Goal: Information Seeking & Learning: Find specific fact

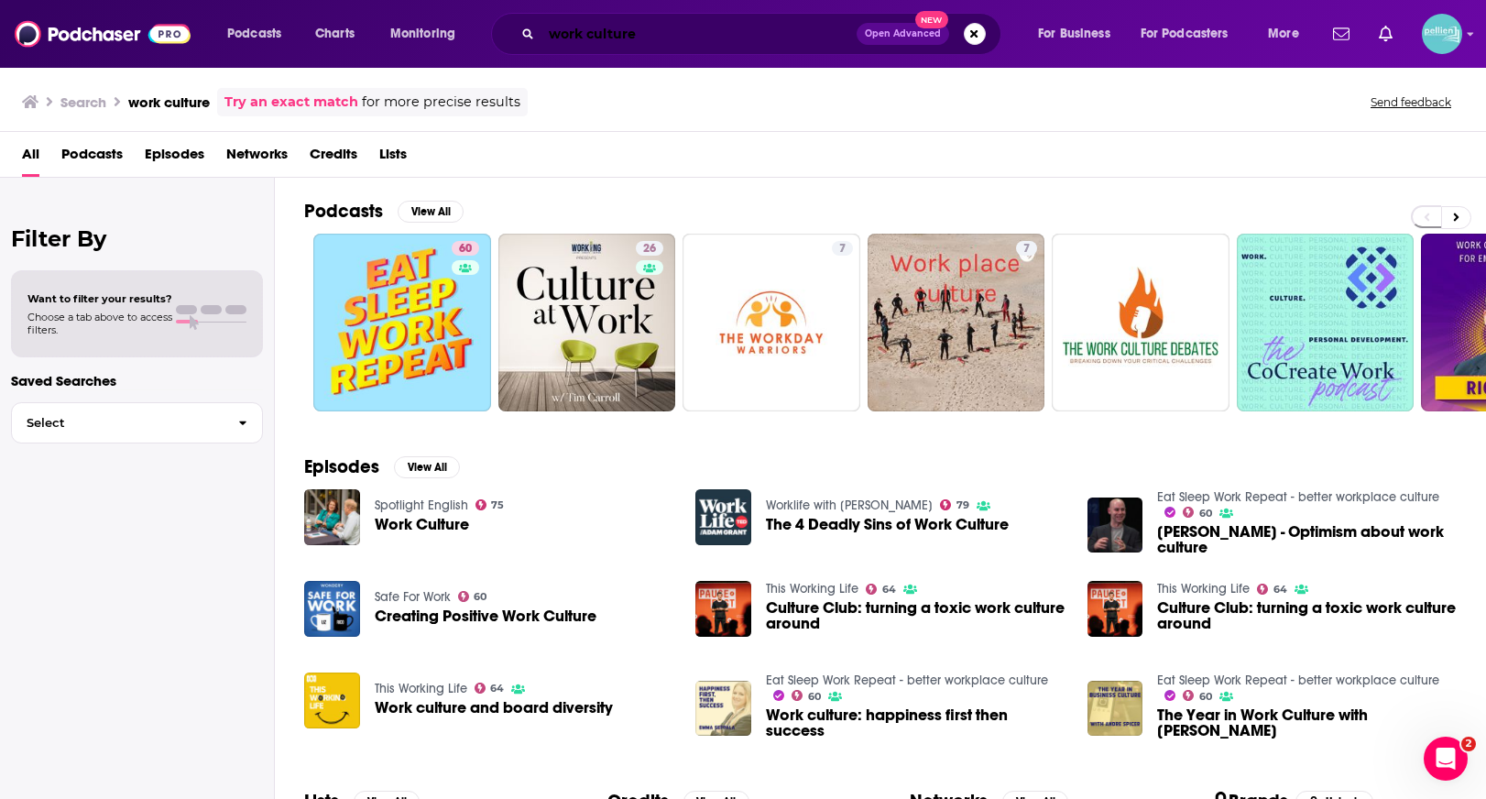
click at [648, 32] on input "work culture" at bounding box center [699, 33] width 315 height 29
paste input "From Nowhere to Nothing"
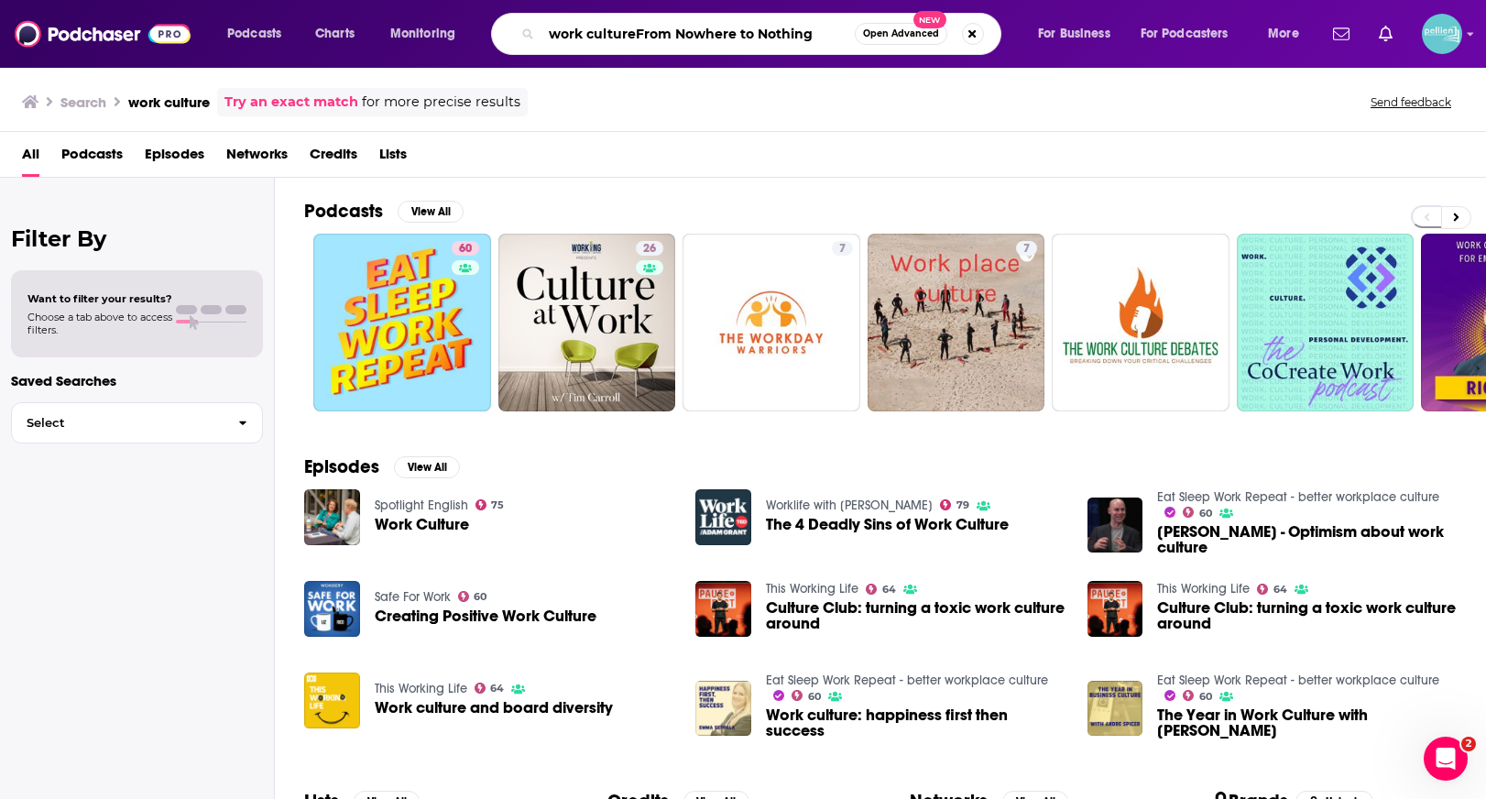
click at [648, 32] on input "work cultureFrom Nowhere to Nothing" at bounding box center [698, 33] width 313 height 29
paste input "Search podcasts, credits, & more..."
type input "From Nowhere to Nothing"
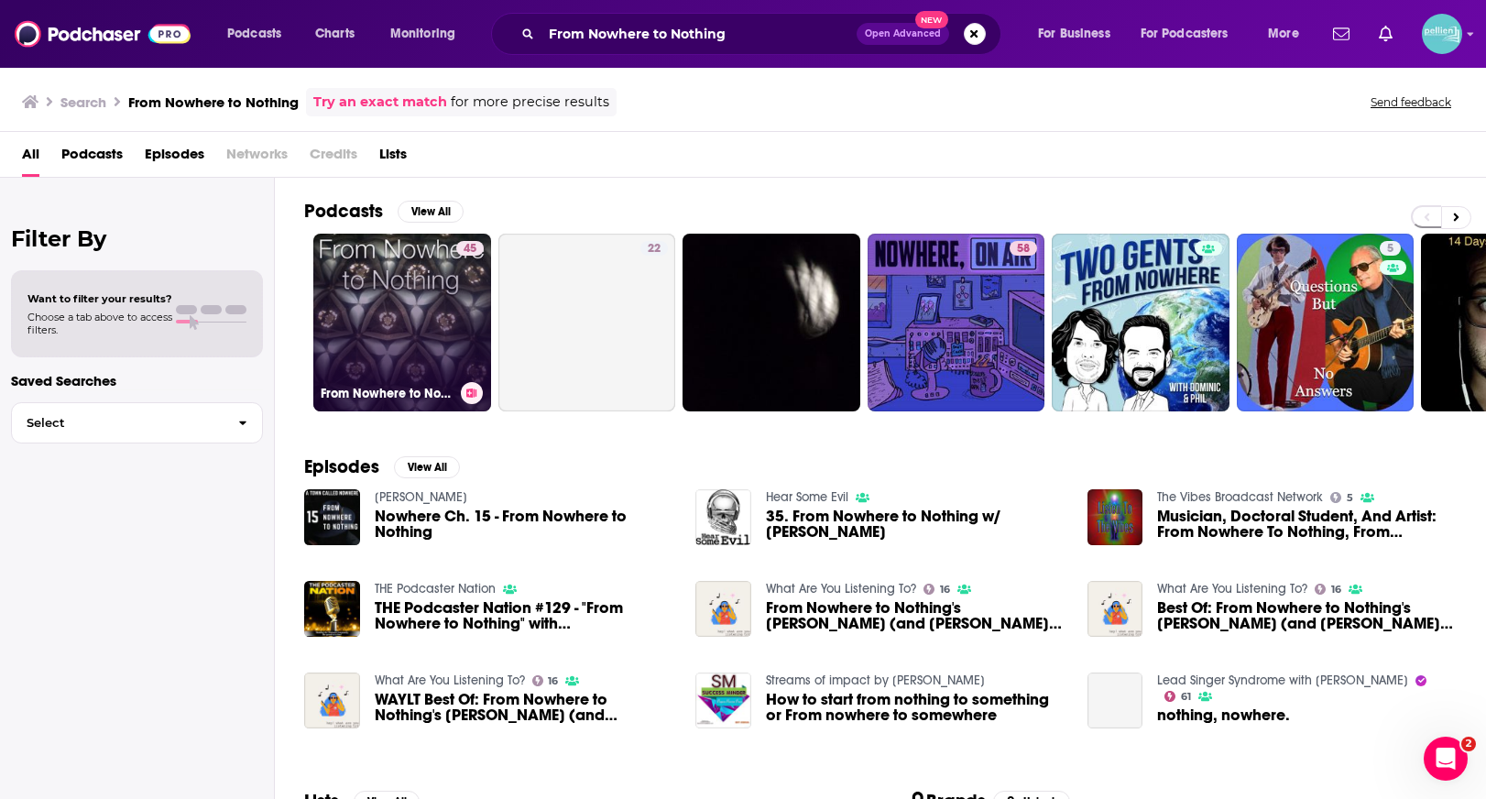
click at [422, 345] on link "45 From Nowhere to Nothing" at bounding box center [402, 323] width 178 height 178
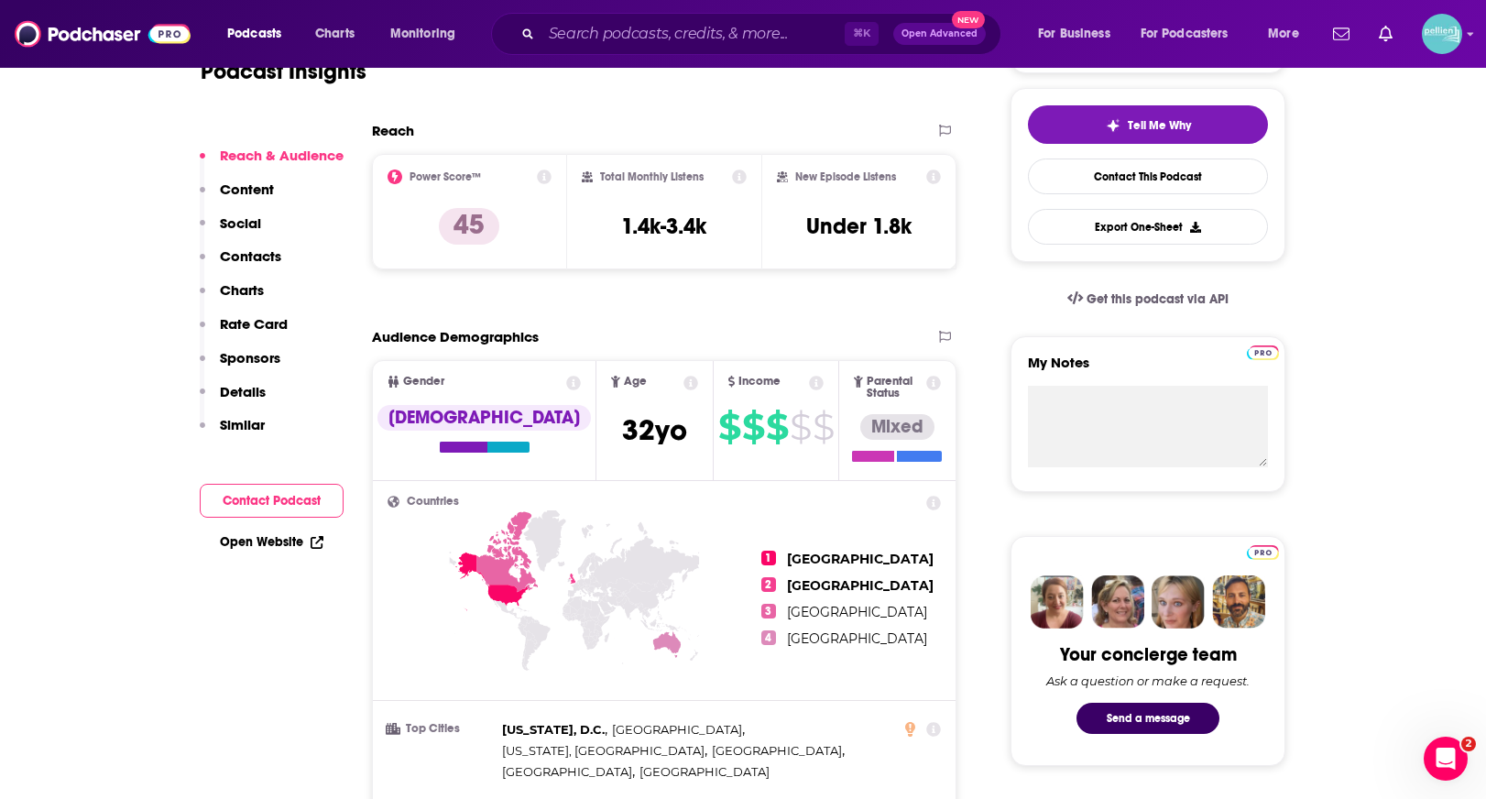
scroll to position [565, 0]
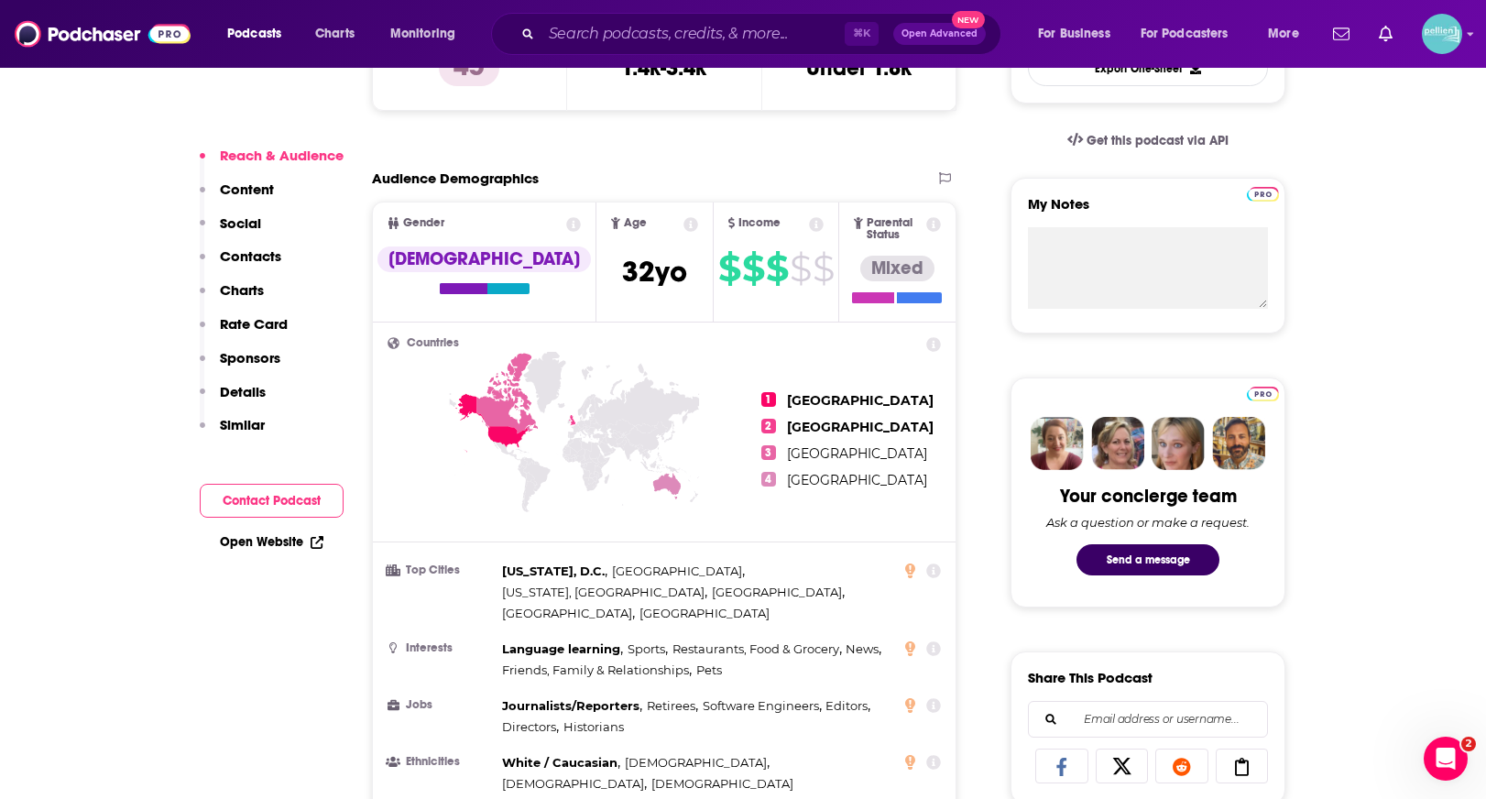
click at [264, 538] on link "Open Website" at bounding box center [272, 542] width 104 height 16
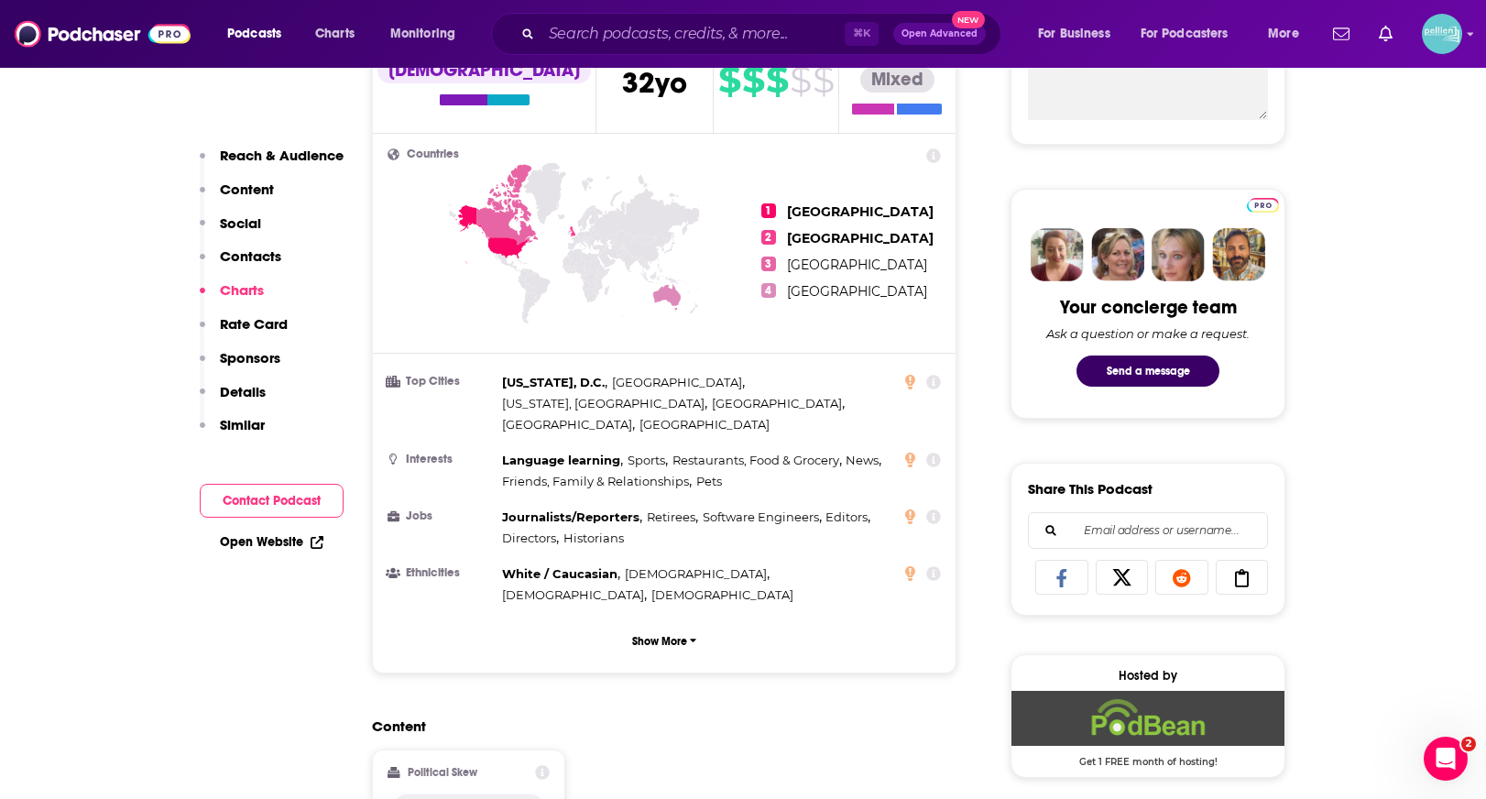
scroll to position [0, 0]
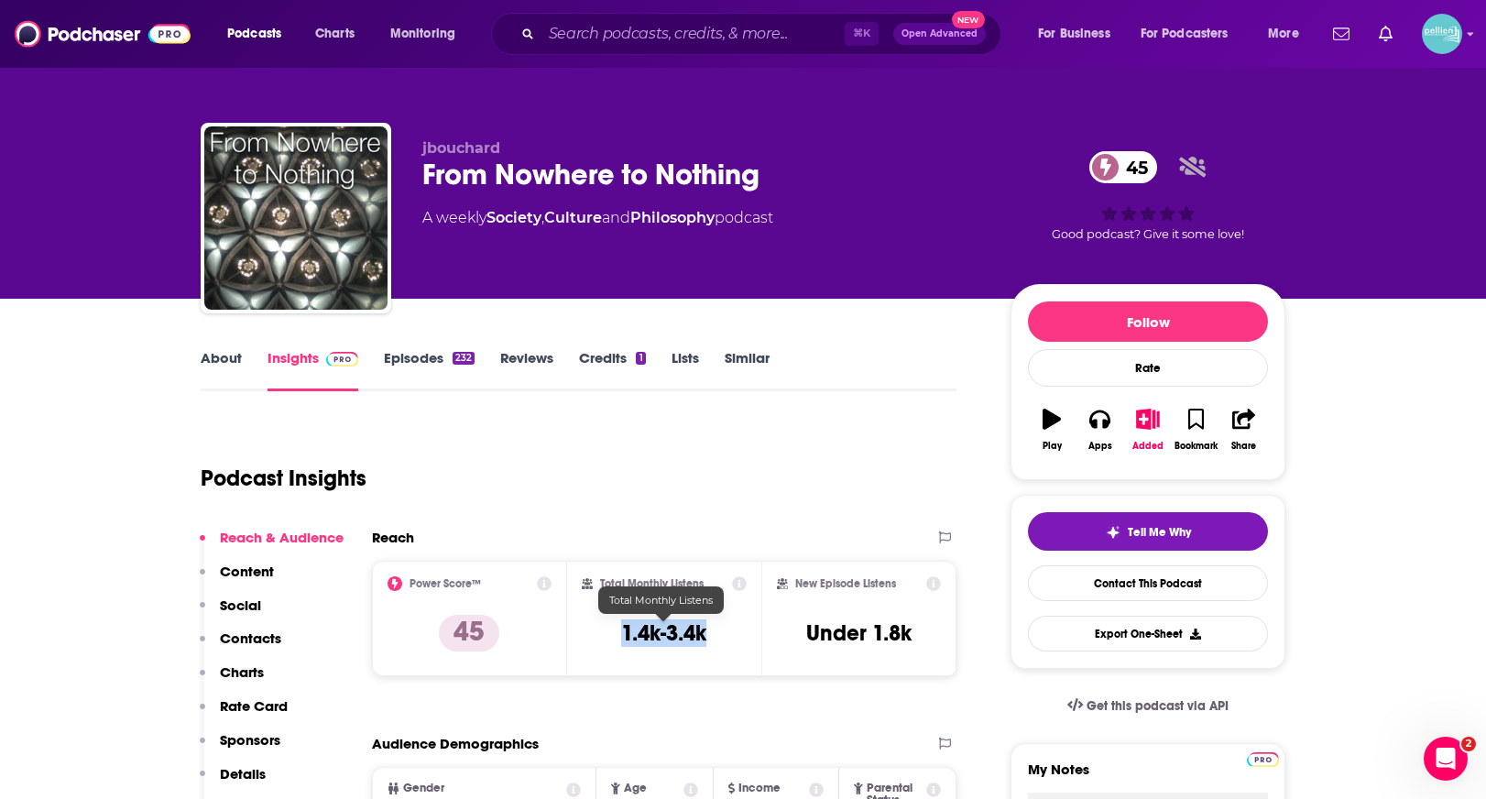
drag, startPoint x: 718, startPoint y: 630, endPoint x: 616, endPoint y: 632, distance: 102.7
click at [616, 632] on div "Total Monthly Listens 1.4k-3.4k" at bounding box center [665, 618] width 166 height 84
copy h3 "1.4k-3.4k"
